Goal: Task Accomplishment & Management: Manage account settings

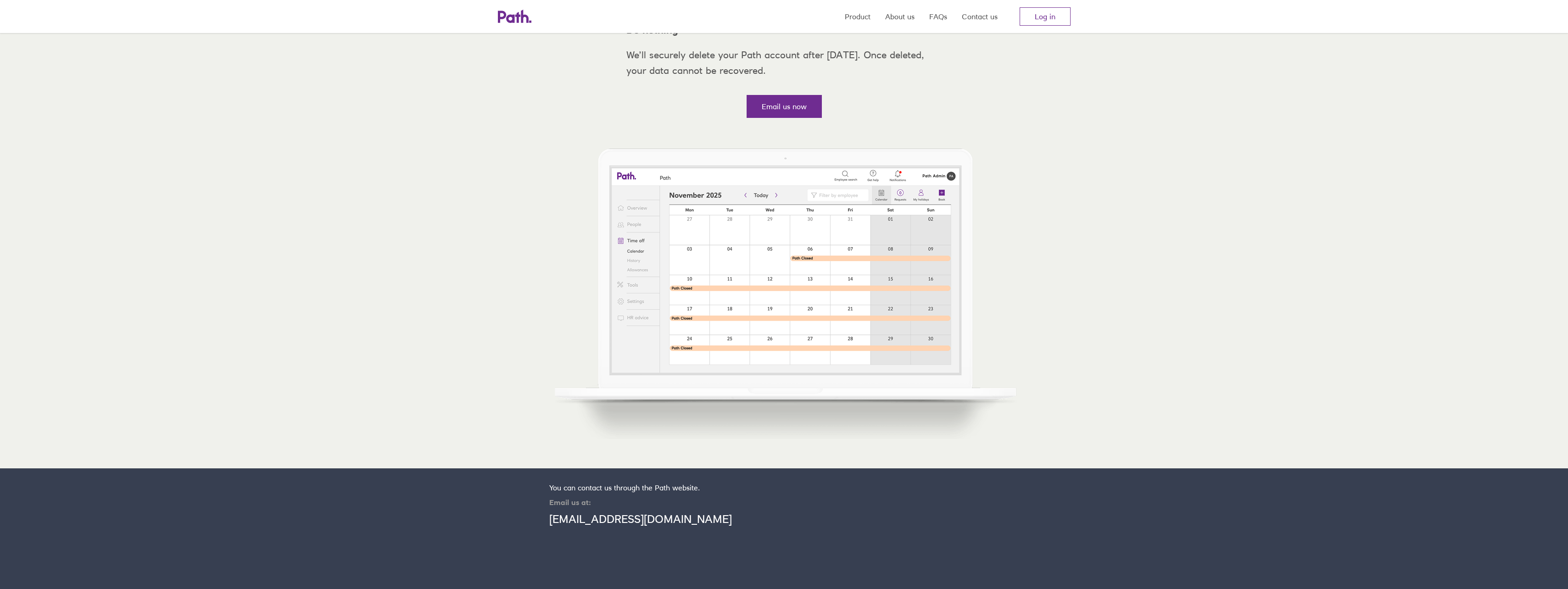
scroll to position [372, 0]
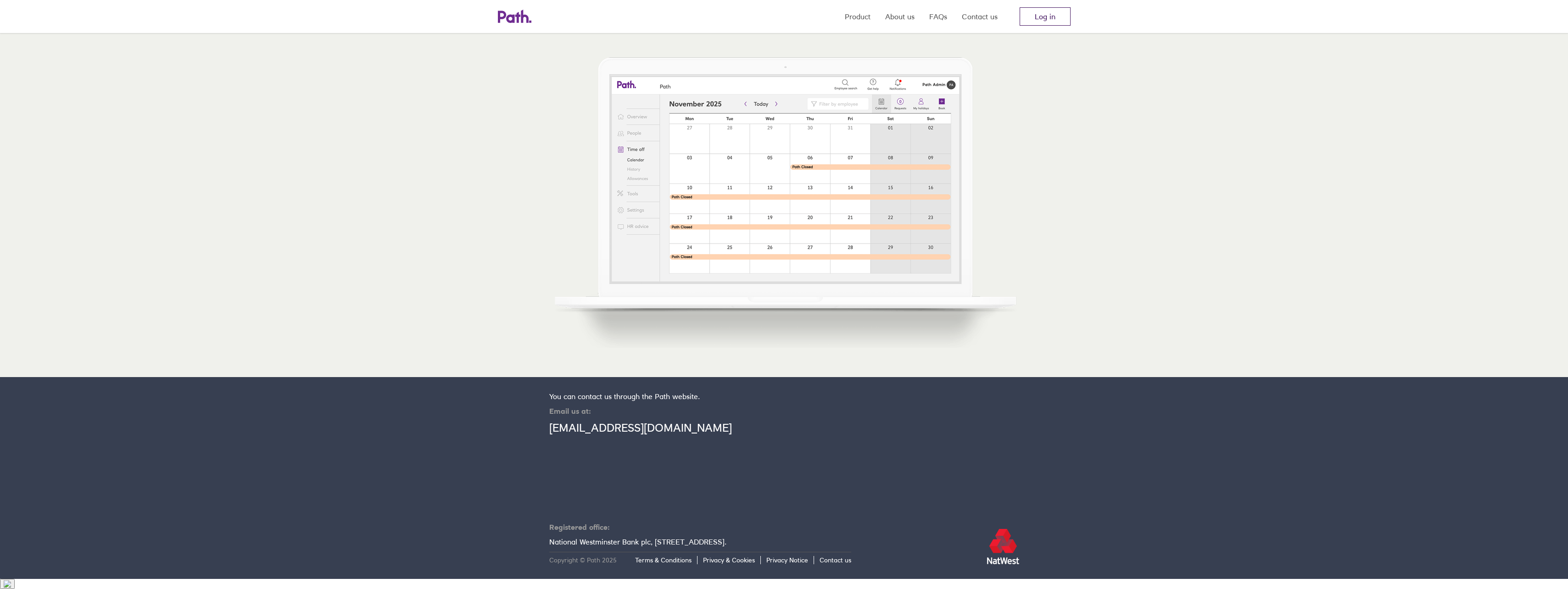
click at [1041, 19] on link "Log in" at bounding box center [1045, 16] width 51 height 19
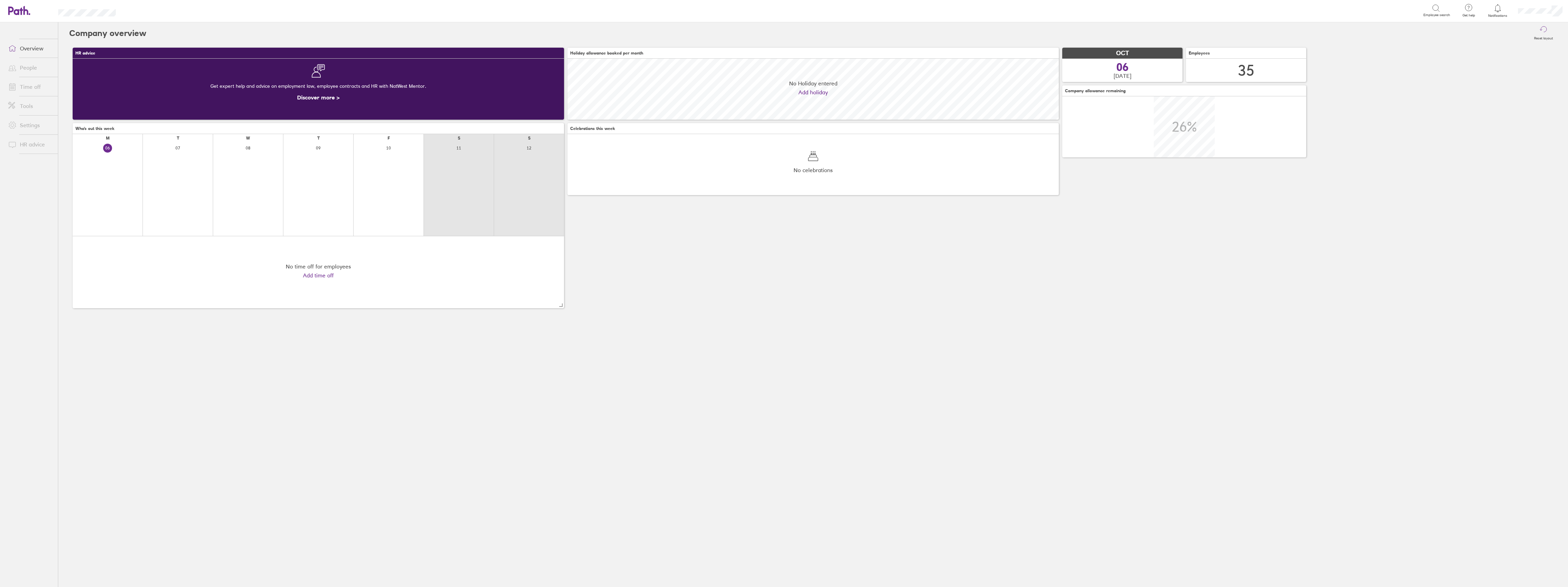
scroll to position [61, 491]
click at [31, 86] on link "Time off" at bounding box center [30, 86] width 55 height 14
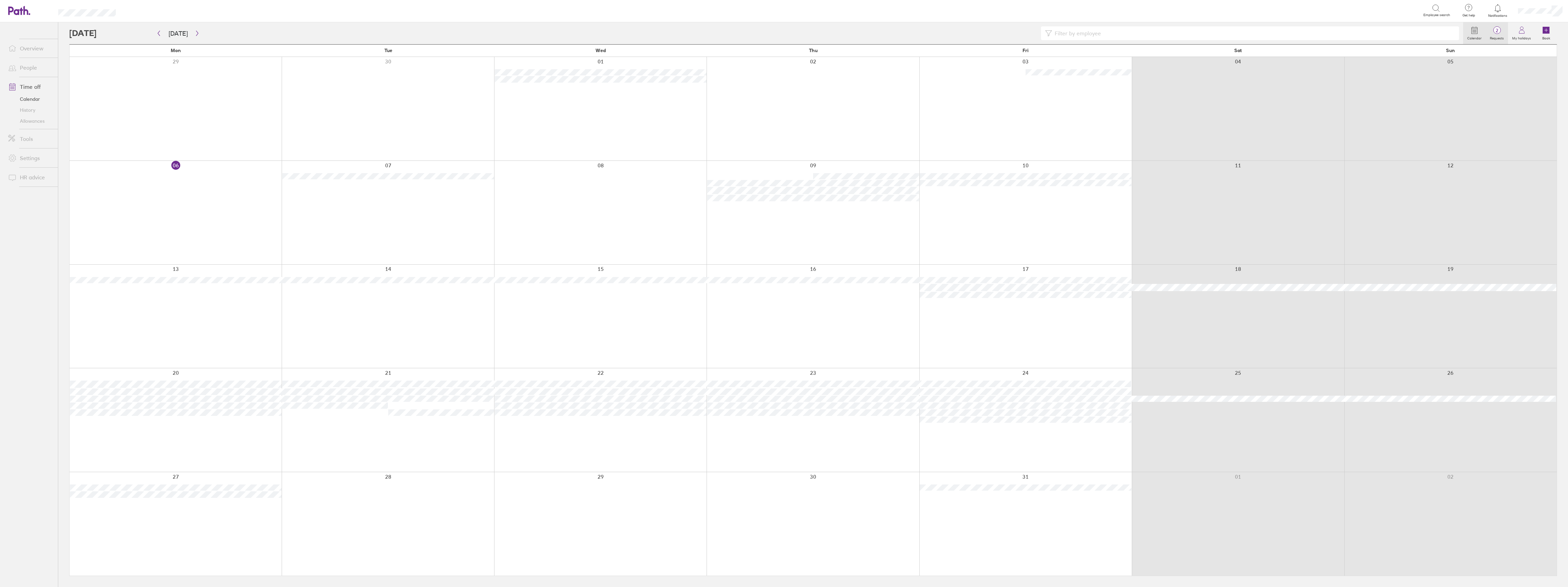
drag, startPoint x: 1499, startPoint y: 36, endPoint x: 1497, endPoint y: 43, distance: 7.3
click at [1499, 36] on label "Requests" at bounding box center [1497, 37] width 23 height 6
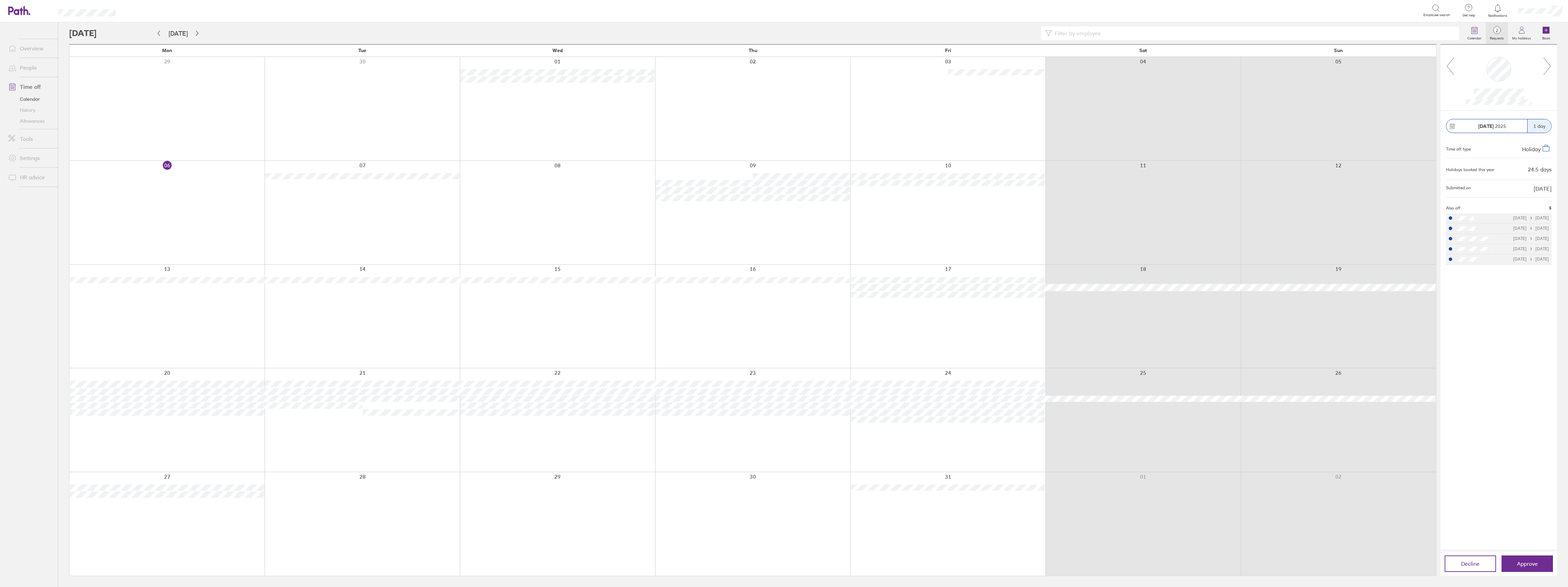
click at [1547, 69] on icon at bounding box center [1547, 66] width 9 height 18
click at [1519, 565] on span "Approve" at bounding box center [1527, 563] width 21 height 6
